Goal: Check status

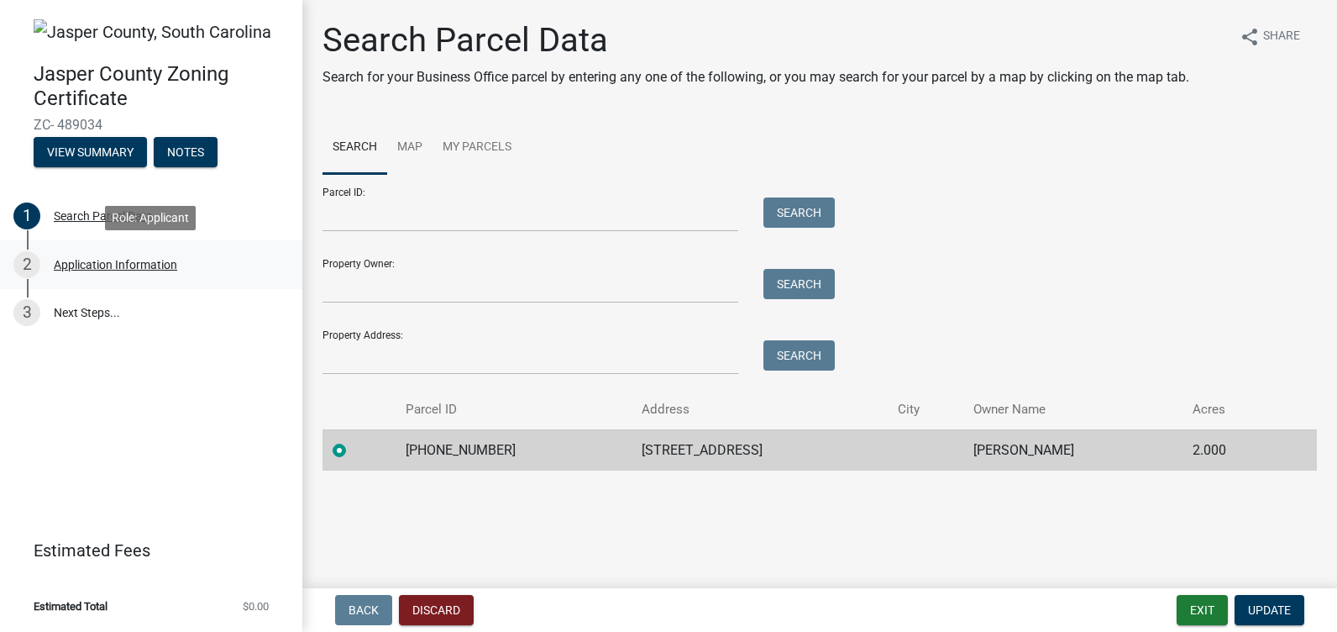
click at [103, 265] on div "Application Information" at bounding box center [115, 265] width 123 height 12
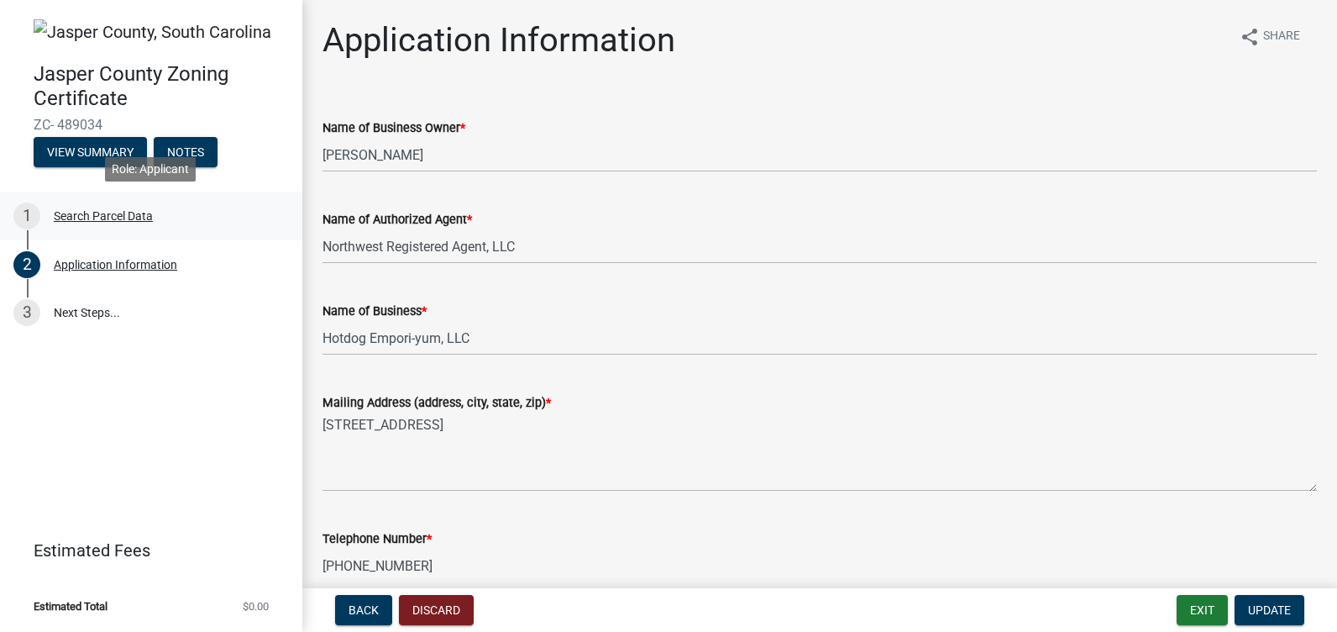
click at [78, 214] on div "Search Parcel Data" at bounding box center [103, 216] width 99 height 12
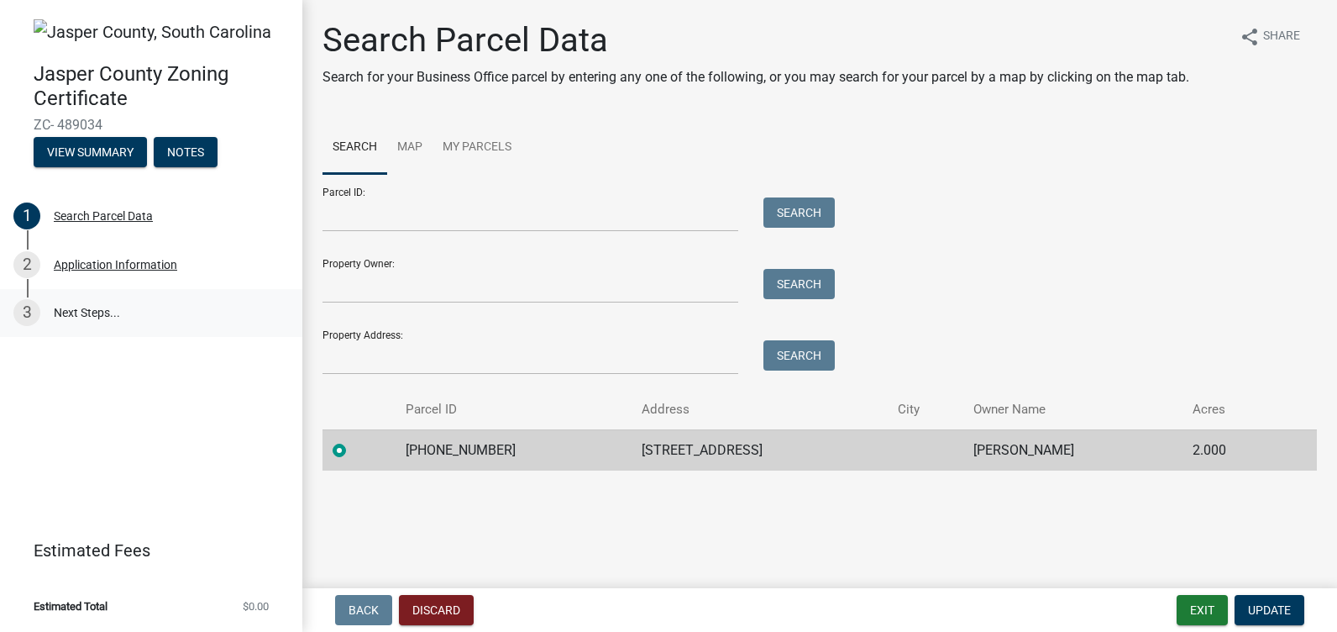
click at [66, 308] on link "3 Next Steps..." at bounding box center [151, 313] width 302 height 49
click at [87, 146] on button "View Summary" at bounding box center [90, 152] width 113 height 30
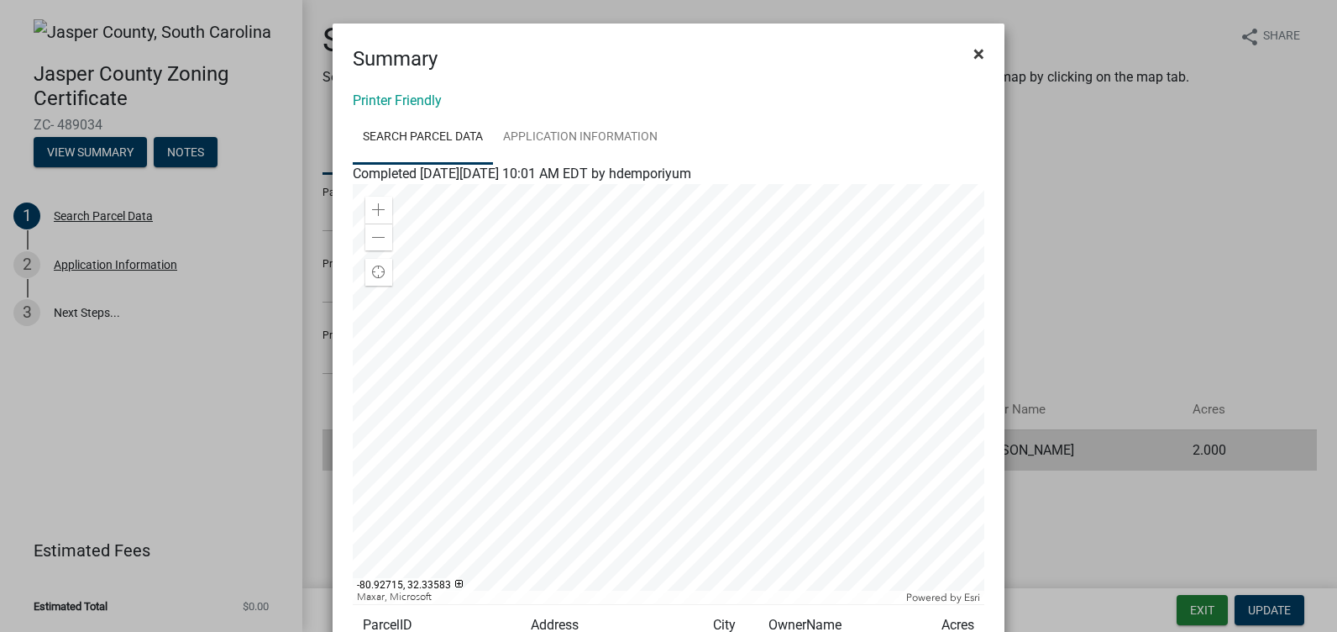
click at [974, 55] on span "×" at bounding box center [979, 54] width 11 height 24
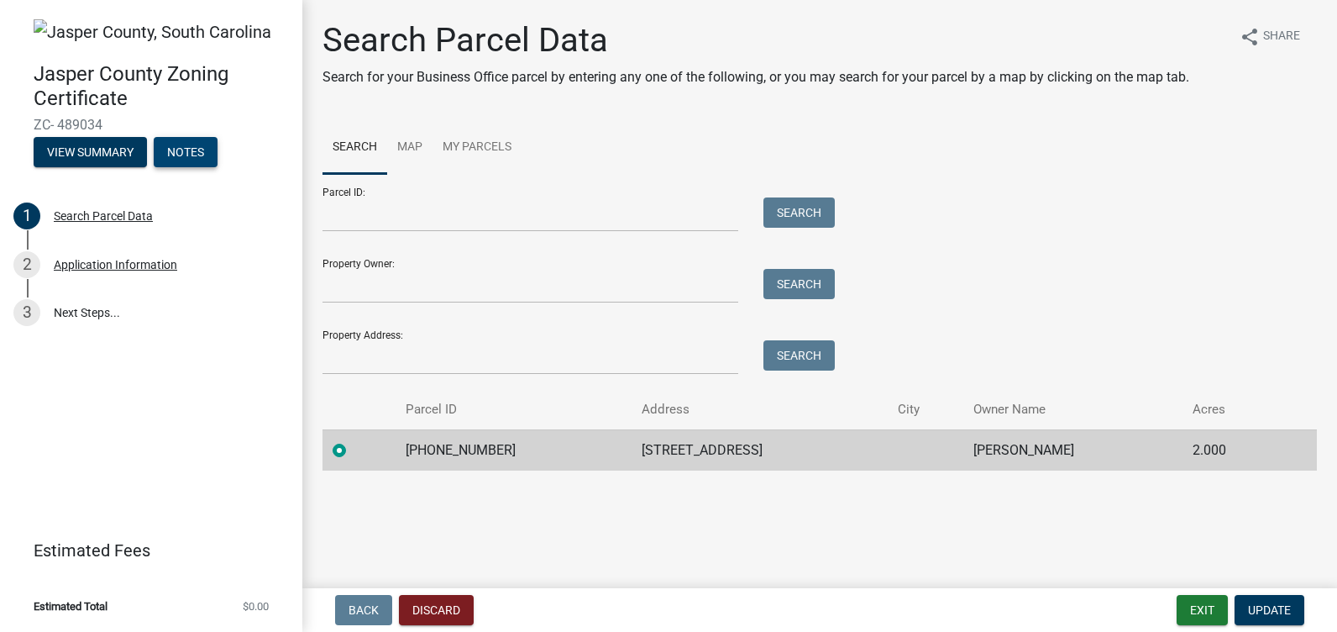
click at [184, 150] on button "Notes" at bounding box center [186, 152] width 64 height 30
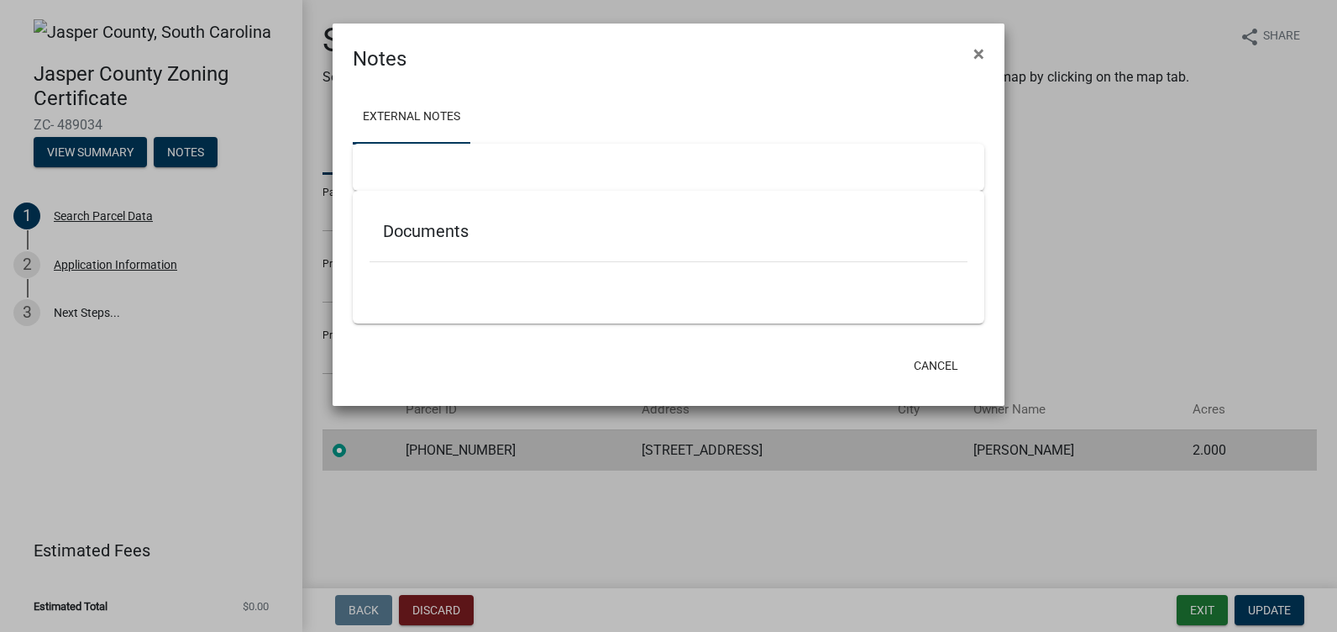
click at [1252, 213] on ngb-modal-window "Notes × External Notes Documents Cancel" at bounding box center [668, 316] width 1337 height 632
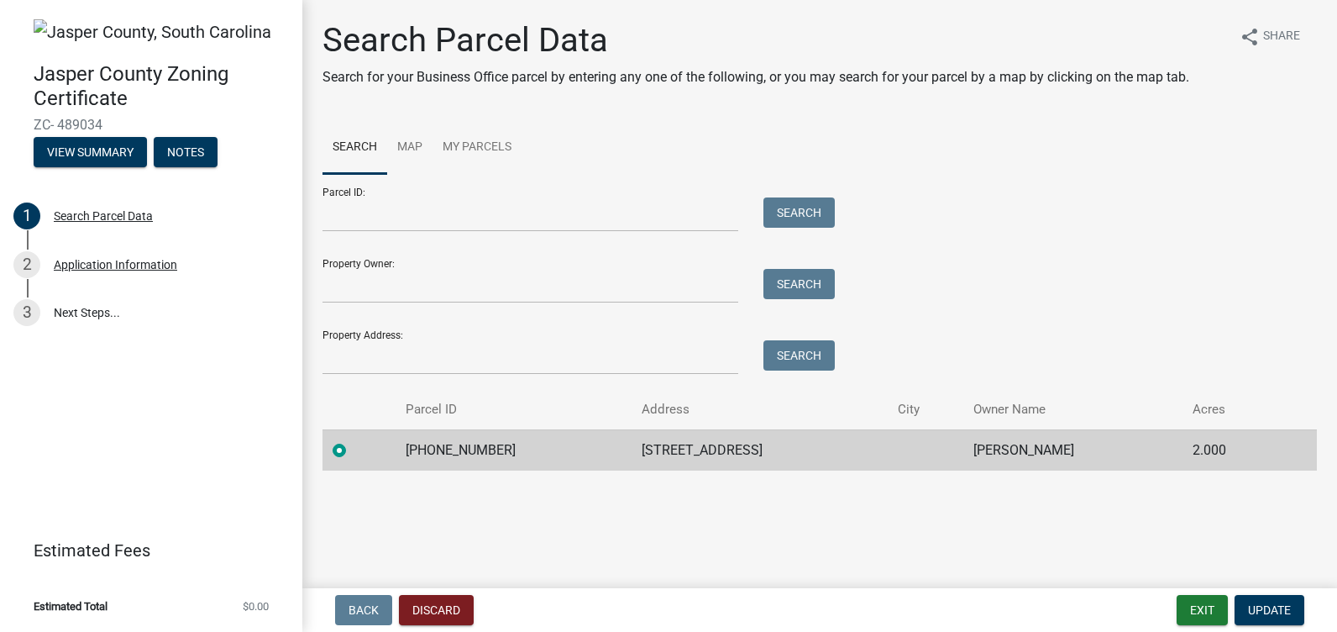
click at [1243, 186] on div "Parcel ID: Search Property Owner: Search Property Address: Search" at bounding box center [820, 274] width 995 height 201
click at [1207, 607] on button "Exit" at bounding box center [1202, 610] width 51 height 30
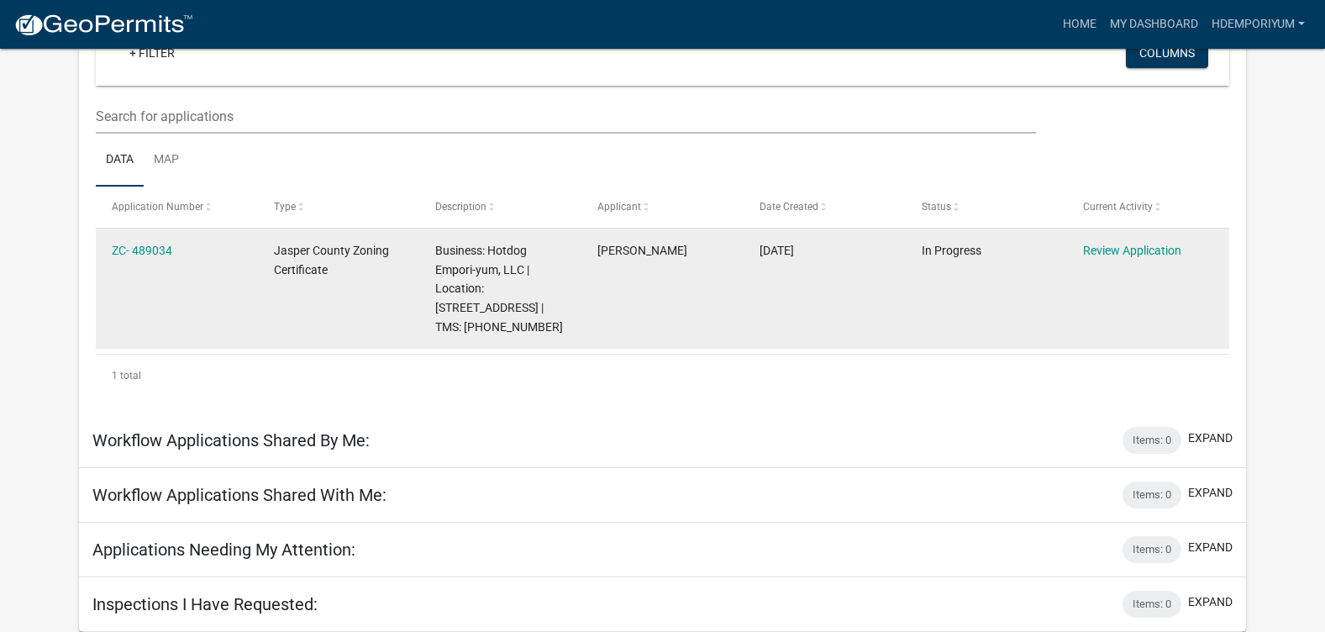
scroll to position [84, 0]
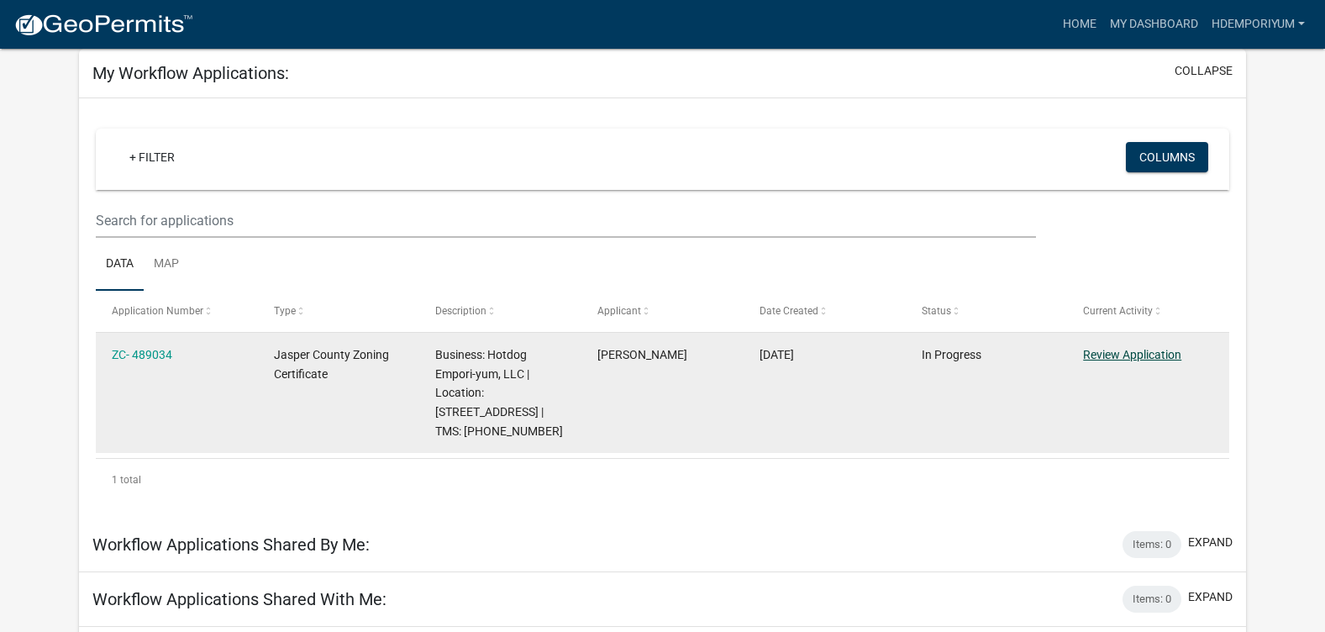
click at [1130, 351] on link "Review Application" at bounding box center [1132, 354] width 98 height 13
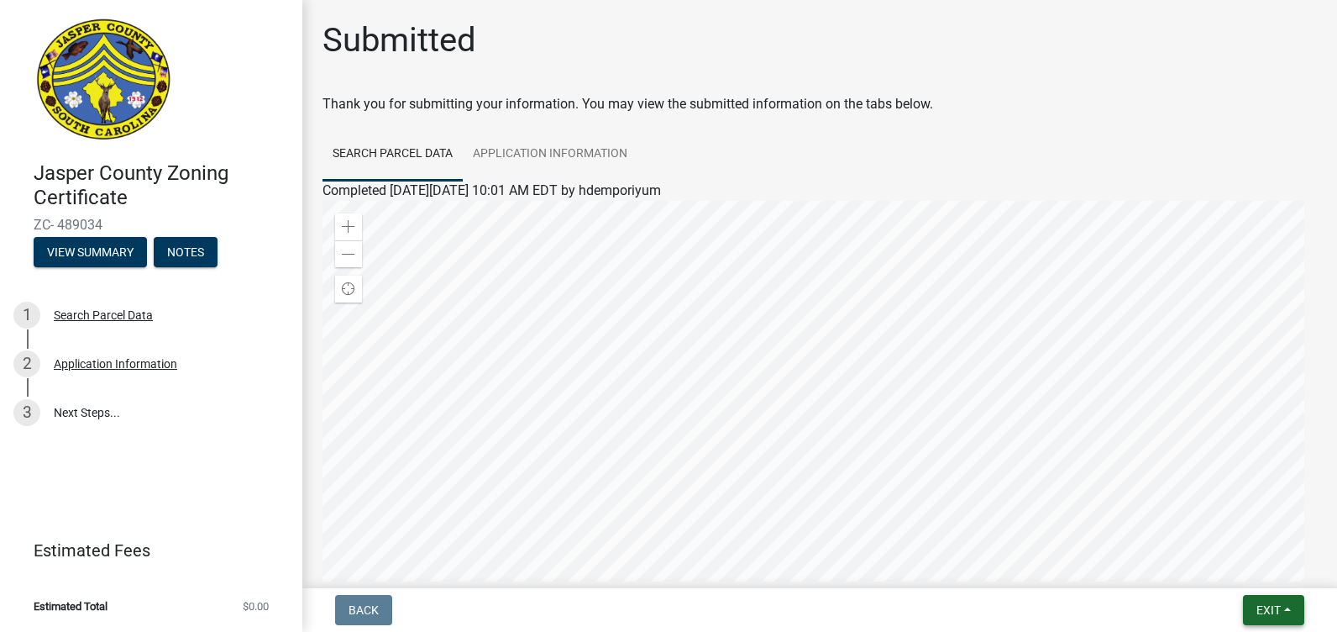
click at [1275, 611] on span "Exit" at bounding box center [1269, 609] width 24 height 13
click at [1268, 608] on span "Exit" at bounding box center [1269, 609] width 24 height 13
click at [848, 611] on div "Back Exit Save Save & Exit" at bounding box center [820, 610] width 1008 height 30
click at [1169, 62] on div "Submitted" at bounding box center [820, 47] width 995 height 54
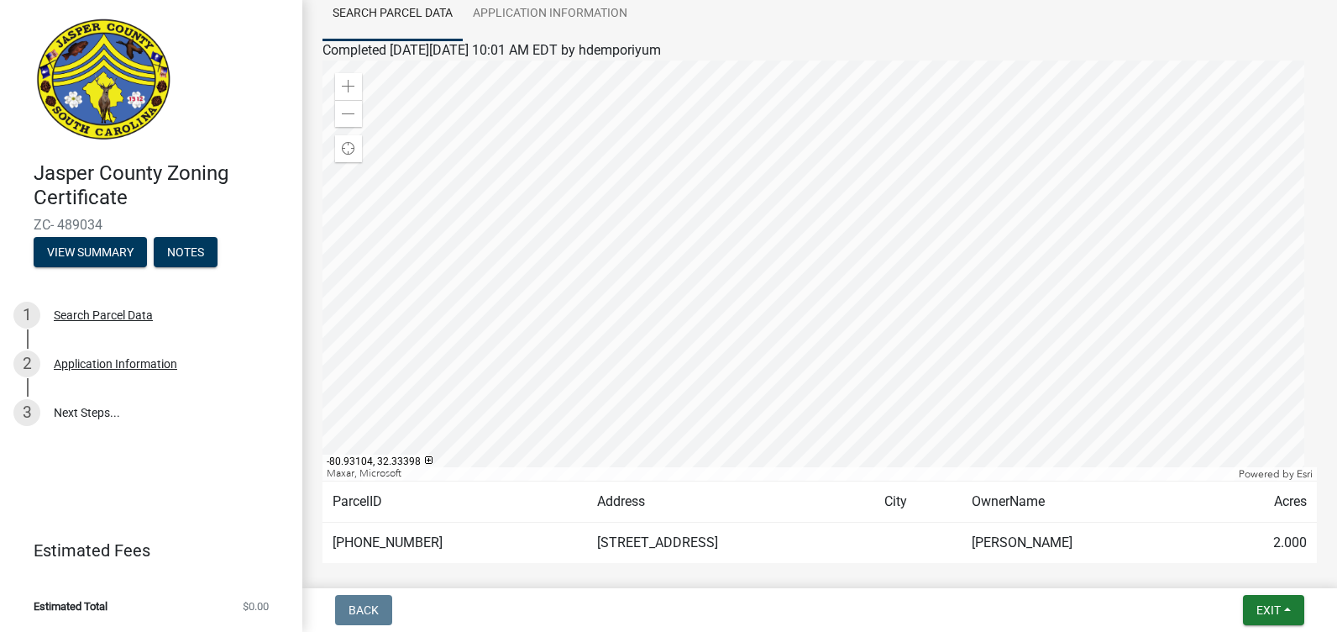
scroll to position [221, 0]
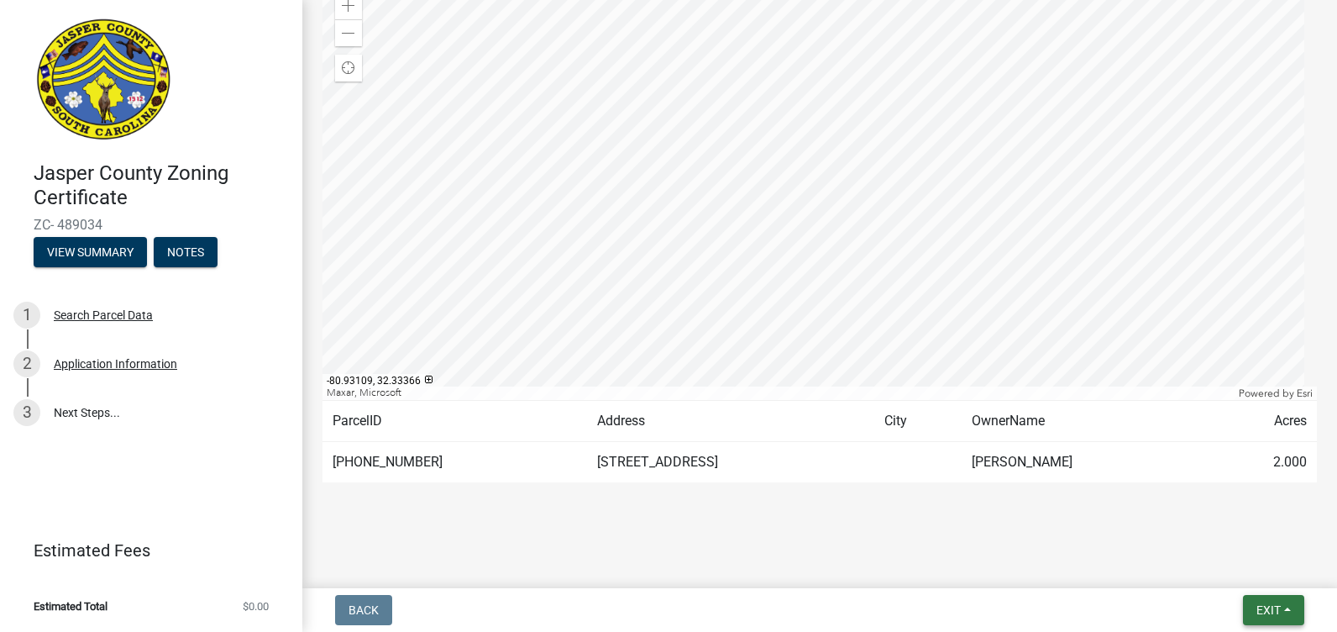
click at [1274, 605] on span "Exit" at bounding box center [1269, 609] width 24 height 13
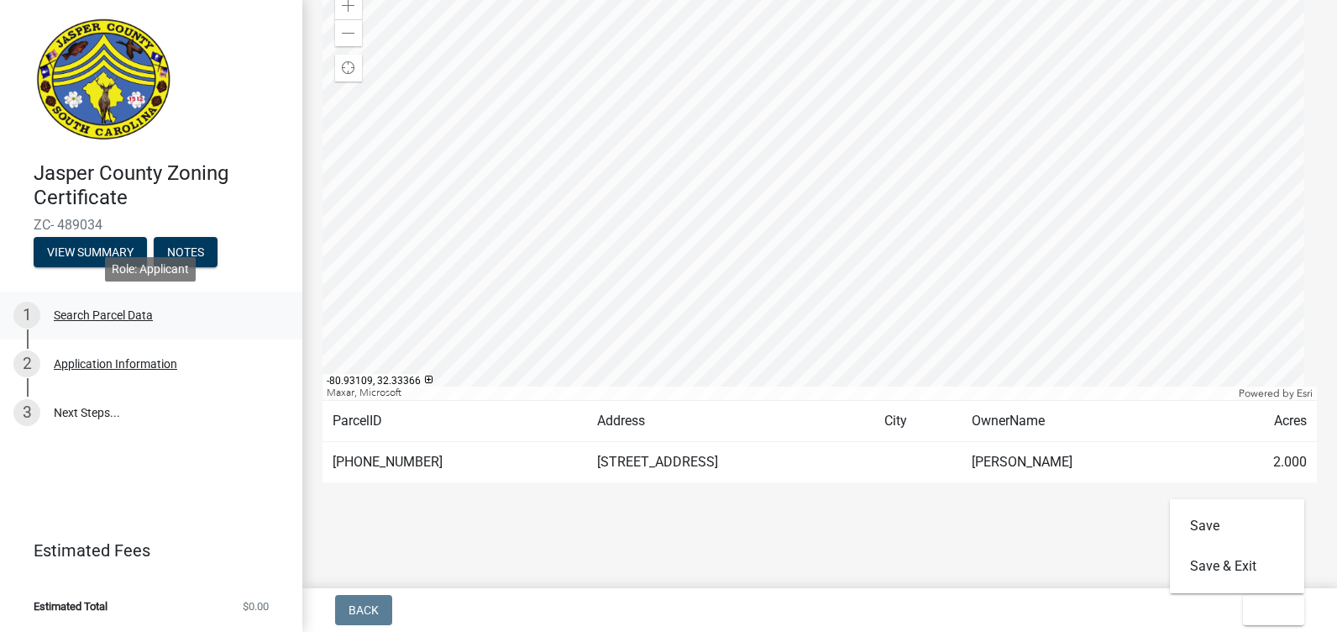
click at [100, 318] on div "Search Parcel Data" at bounding box center [103, 315] width 99 height 12
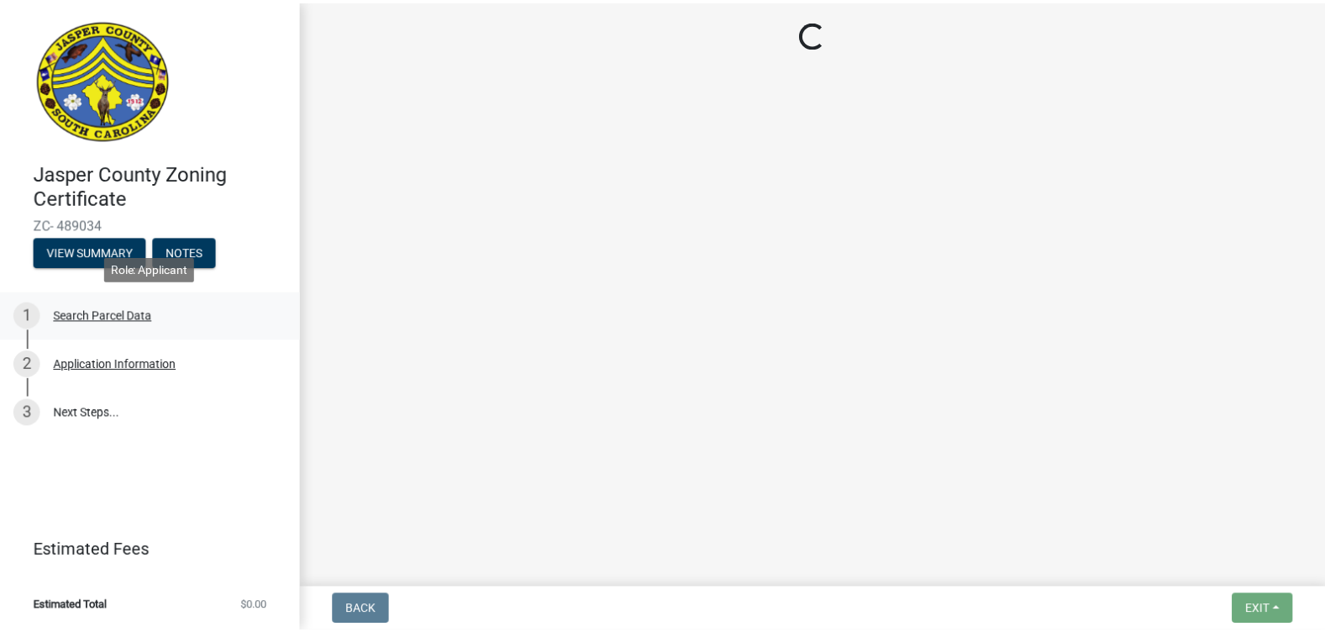
scroll to position [0, 0]
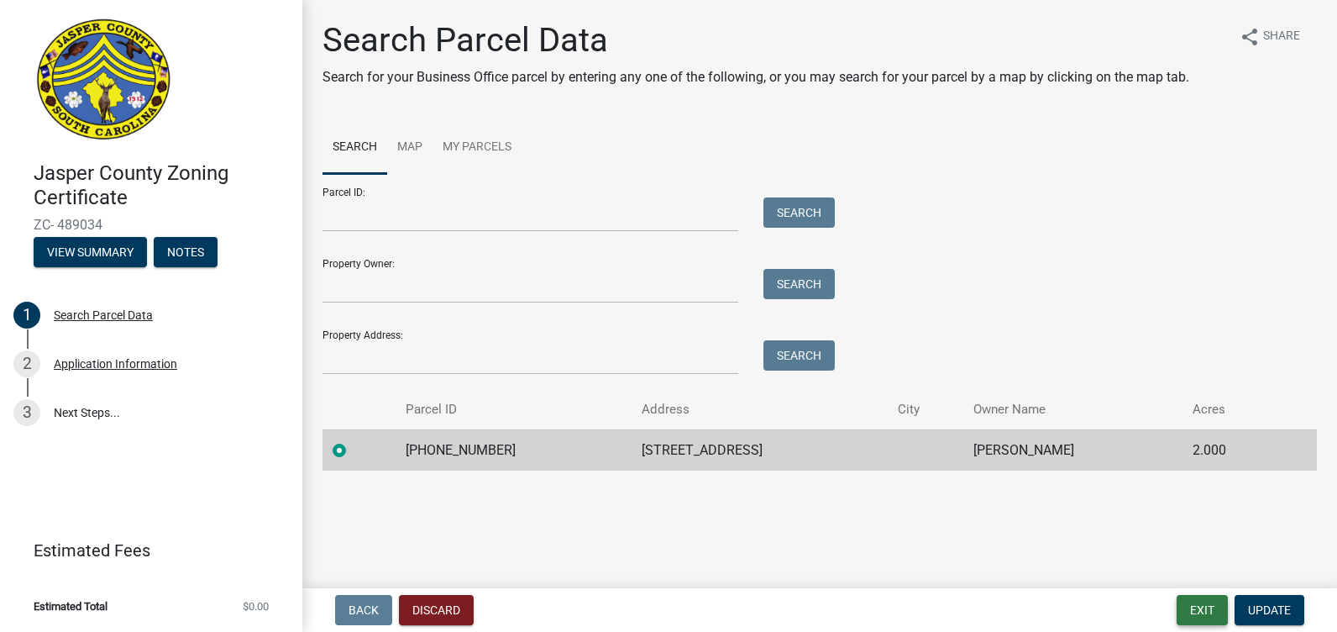
click at [1207, 608] on button "Exit" at bounding box center [1202, 610] width 51 height 30
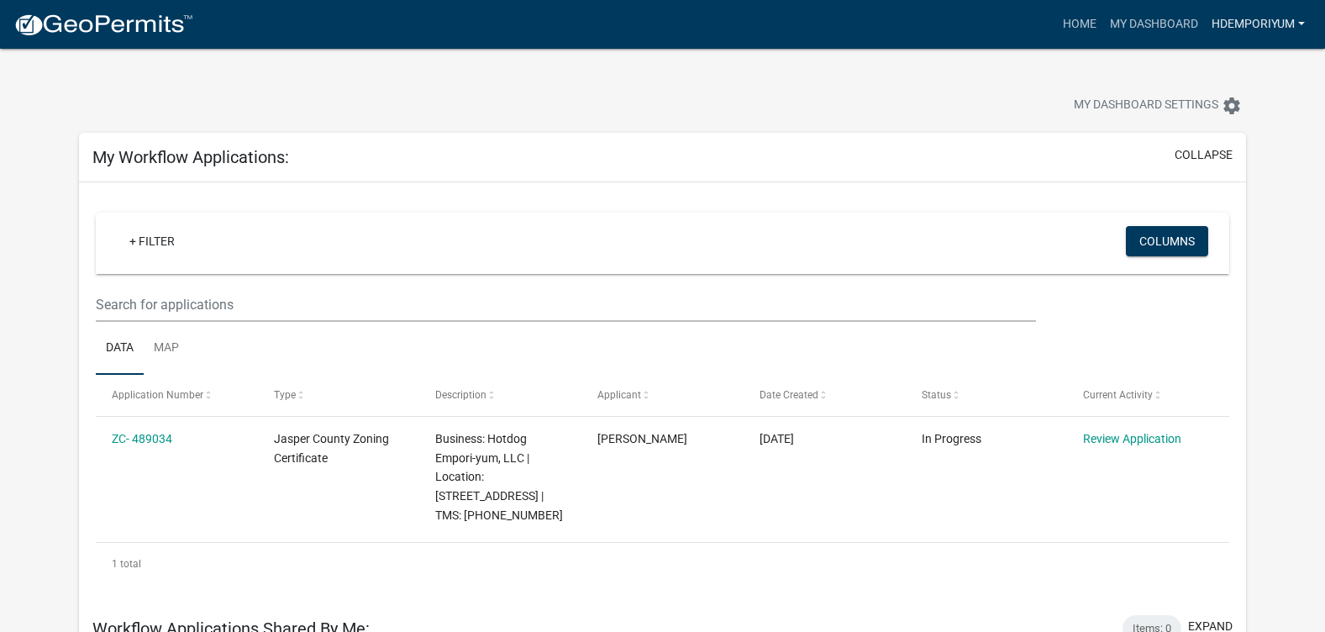
click at [1284, 23] on link "hdemporiyum" at bounding box center [1258, 24] width 107 height 32
click at [843, 100] on div "My Dashboard Settings settings" at bounding box center [1010, 107] width 496 height 37
